Goal: Complete application form

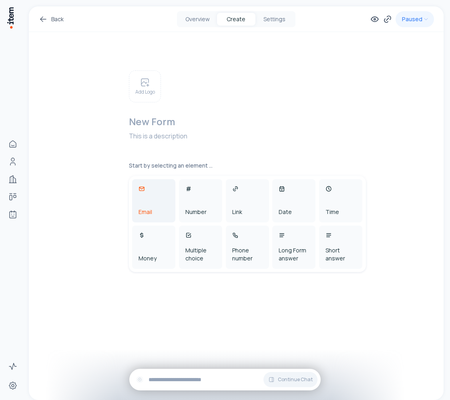
click at [161, 204] on div "Email" at bounding box center [153, 200] width 43 height 43
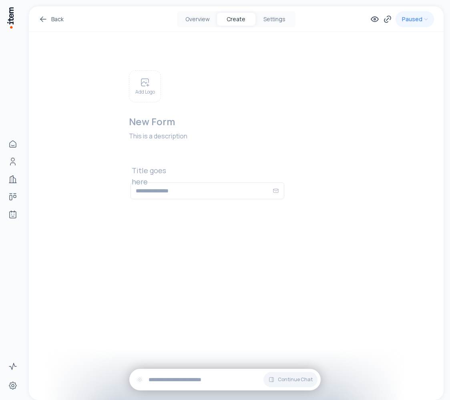
click at [50, 22] on link "Back" at bounding box center [50, 19] width 25 height 10
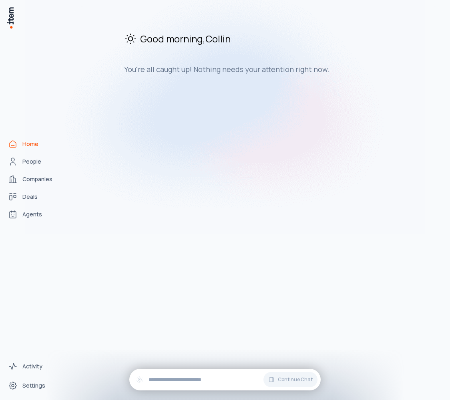
click at [46, 158] on img at bounding box center [225, 103] width 400 height 259
click at [39, 157] on img at bounding box center [225, 103] width 400 height 259
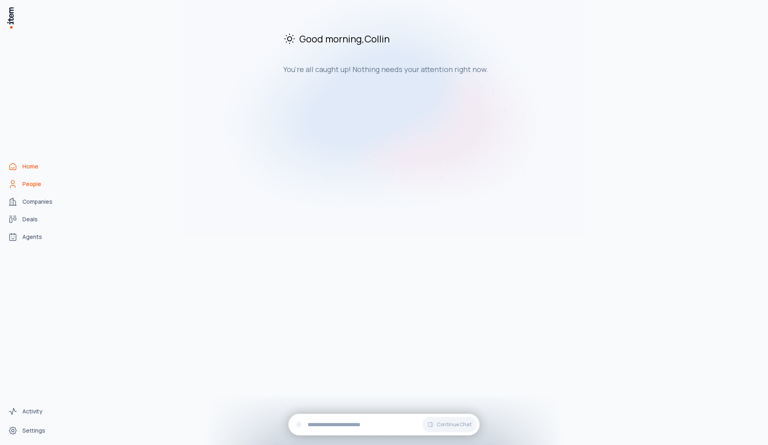
click at [24, 181] on span "People" at bounding box center [31, 184] width 19 height 8
